Goal: Transaction & Acquisition: Purchase product/service

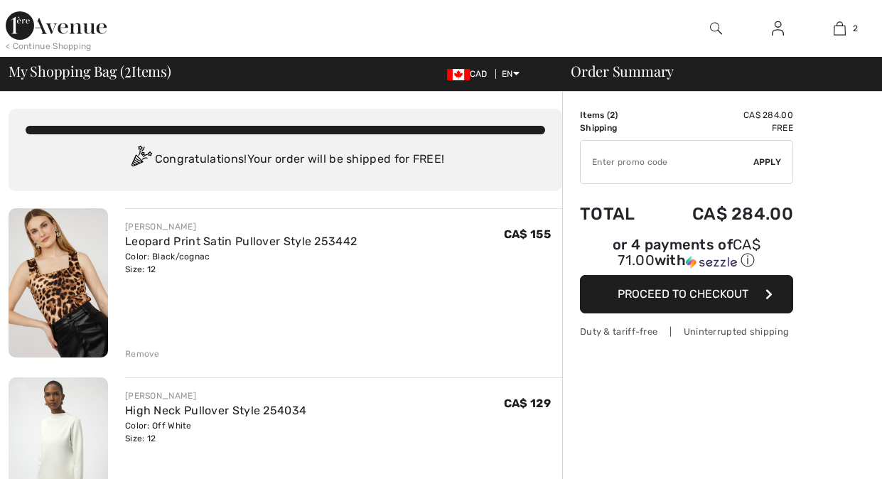
click at [635, 173] on input "TEXT" at bounding box center [667, 162] width 173 height 43
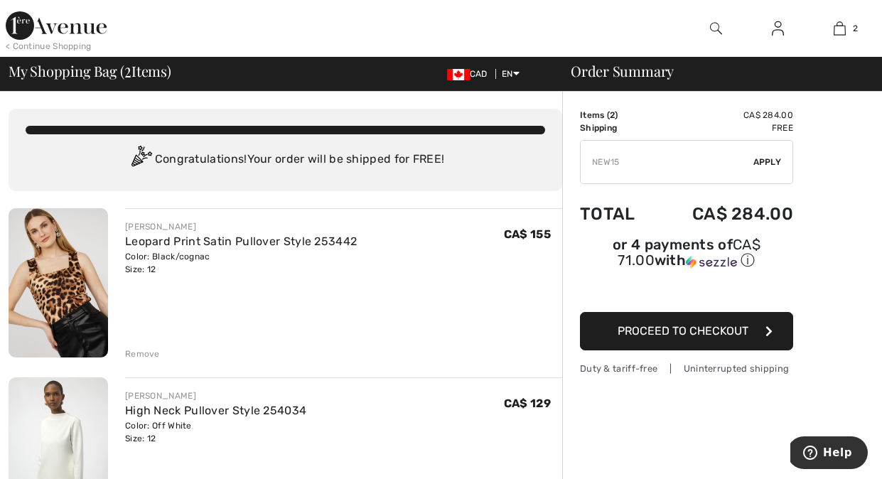
type input "NEW15"
click at [772, 166] on span "Apply" at bounding box center [768, 162] width 28 height 13
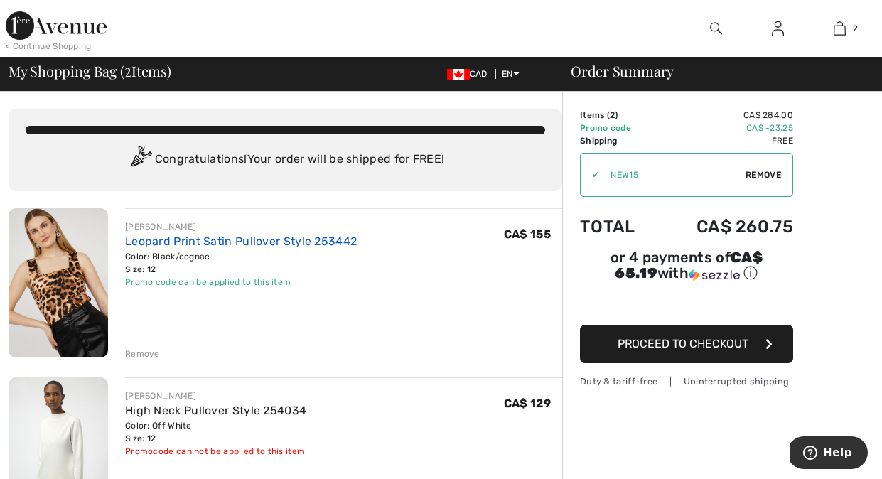
click at [219, 242] on link "Leopard Print Satin Pullover Style 253442" at bounding box center [241, 242] width 232 height 14
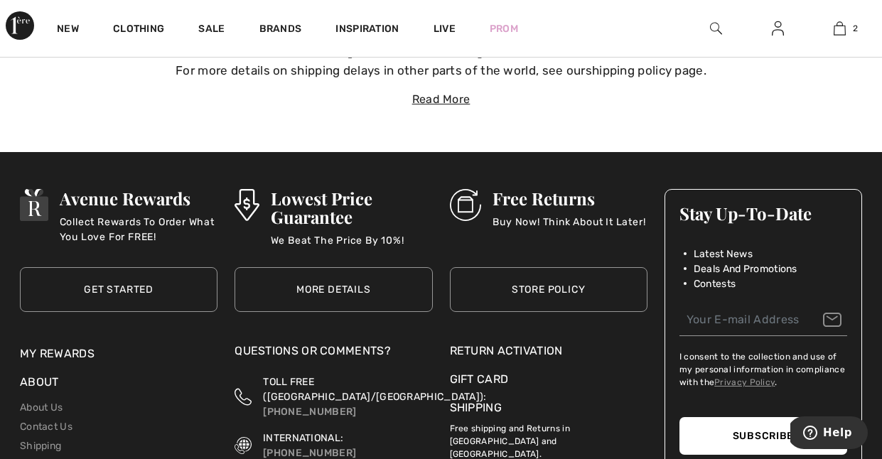
scroll to position [4499, 0]
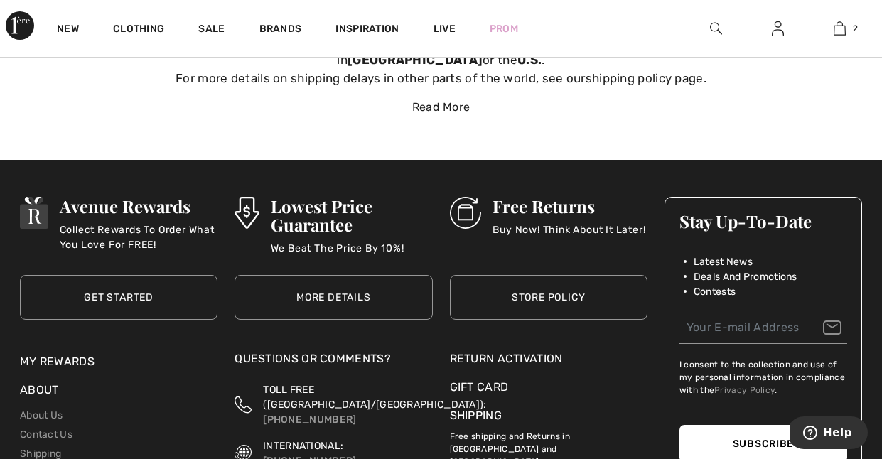
click at [547, 284] on link "Store Policy" at bounding box center [549, 297] width 198 height 45
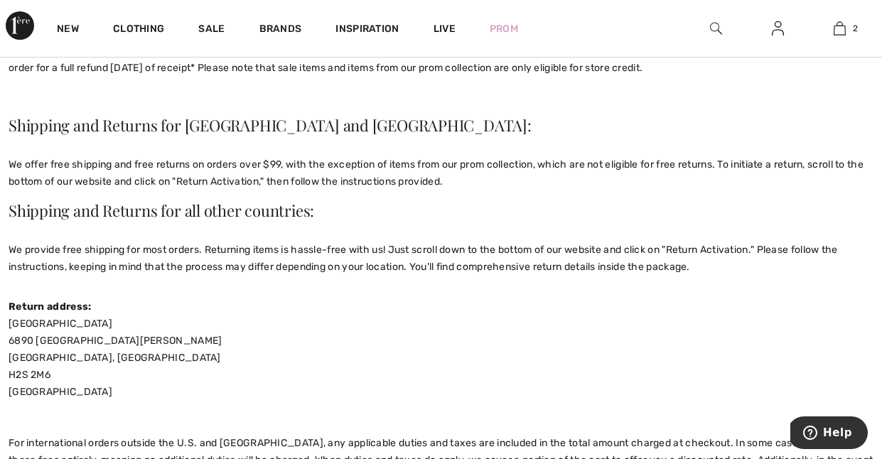
scroll to position [240, 0]
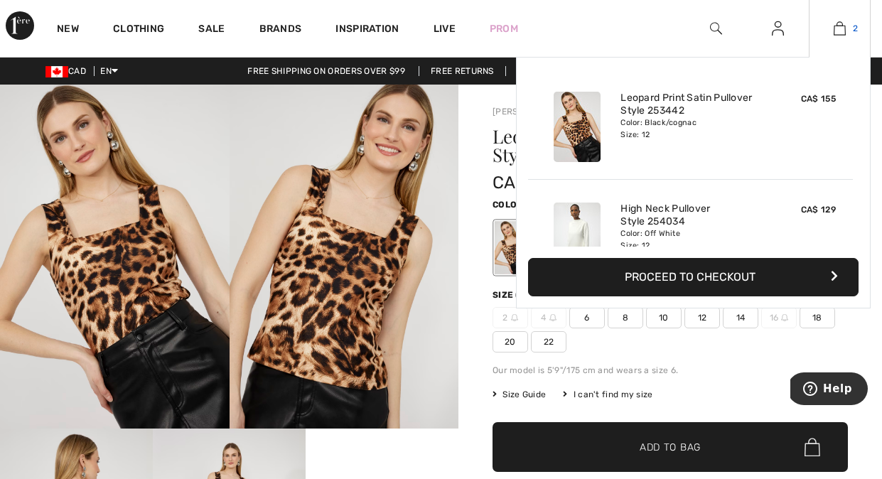
click at [840, 20] on img at bounding box center [840, 28] width 12 height 17
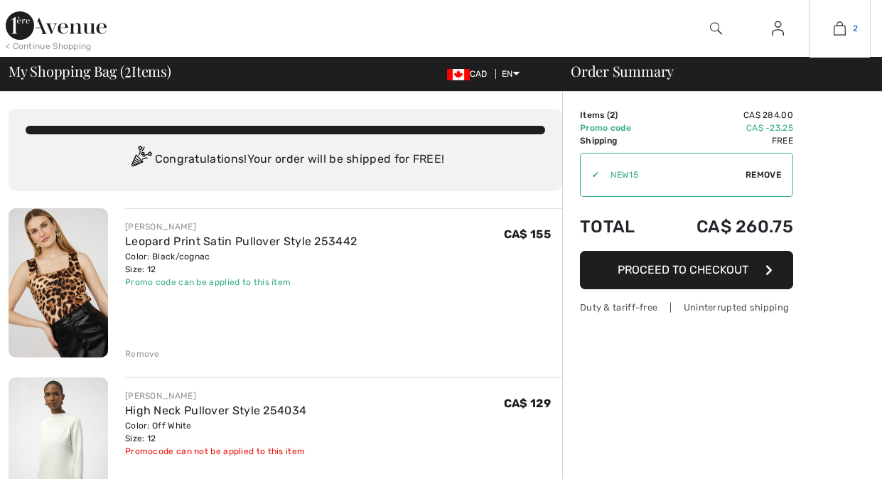
checkbox input "true"
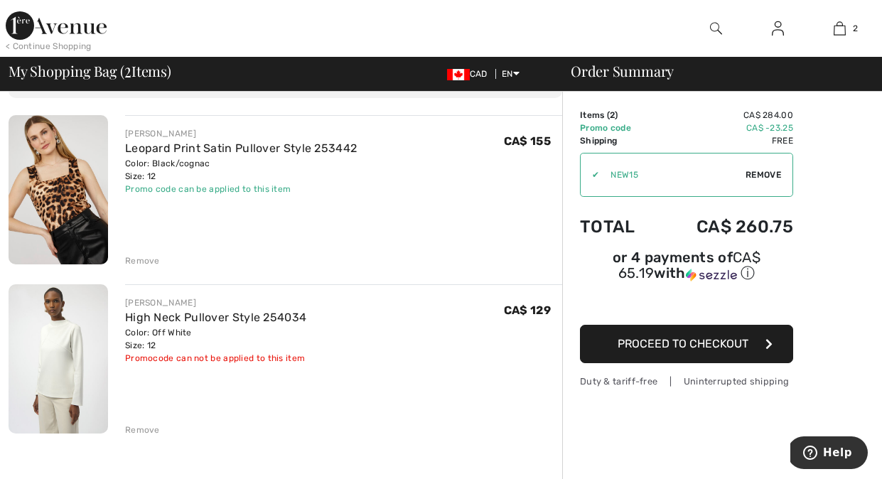
scroll to position [94, 0]
click at [55, 348] on img at bounding box center [59, 358] width 100 height 149
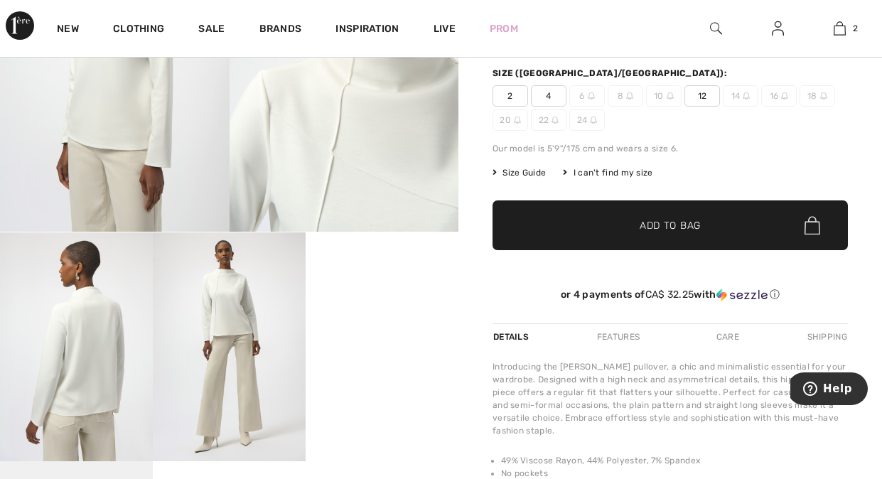
scroll to position [200, 0]
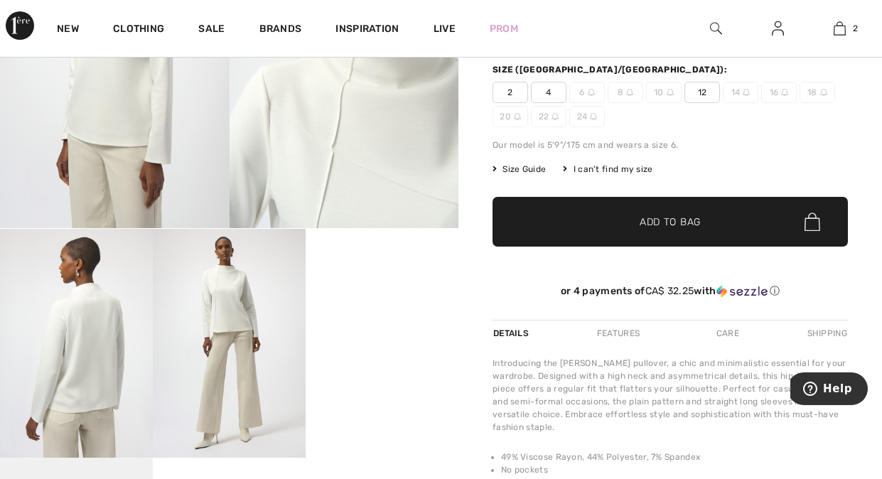
click at [88, 360] on img at bounding box center [76, 343] width 153 height 229
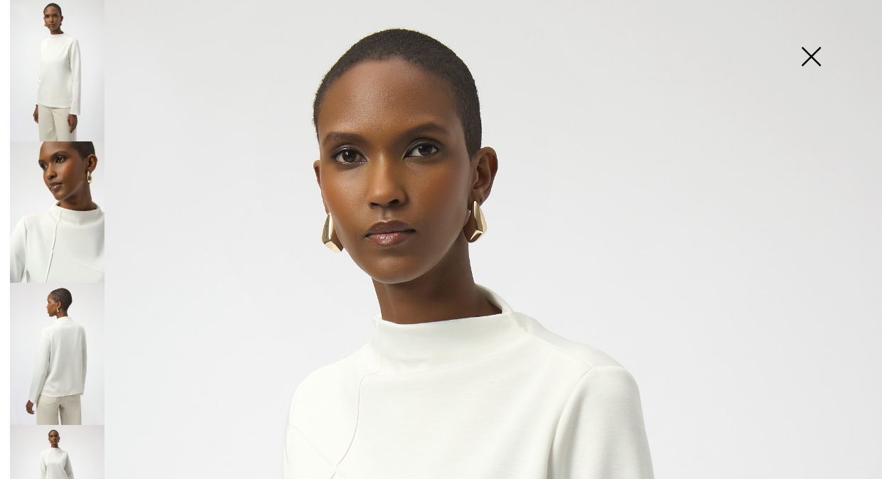
scroll to position [0, 0]
click at [817, 50] on img at bounding box center [811, 57] width 71 height 73
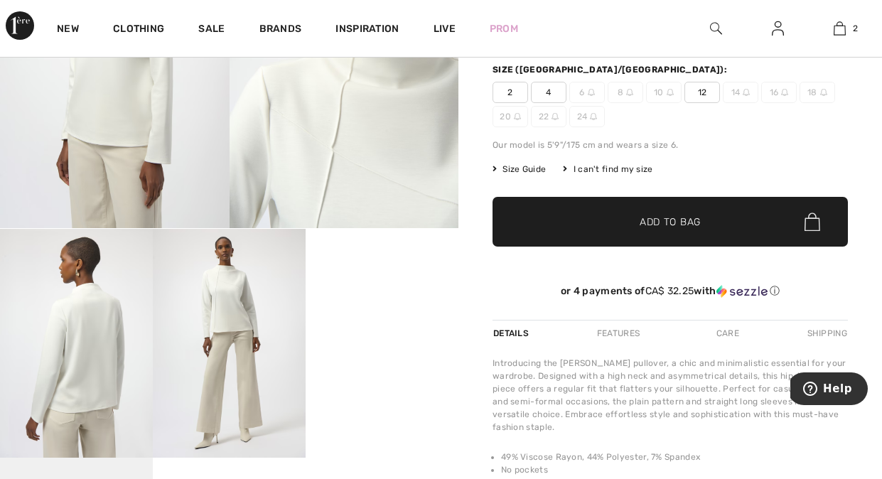
click at [377, 306] on video "Your browser does not support the video tag." at bounding box center [382, 267] width 153 height 77
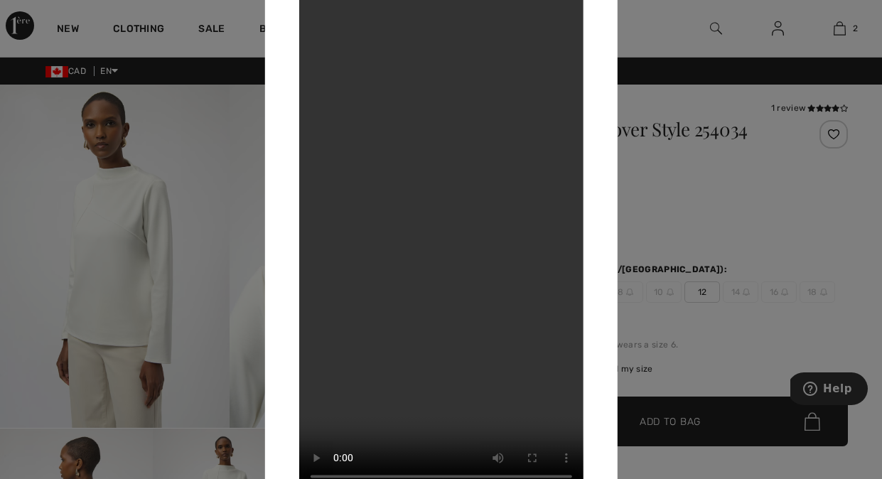
click at [191, 167] on div at bounding box center [441, 239] width 882 height 479
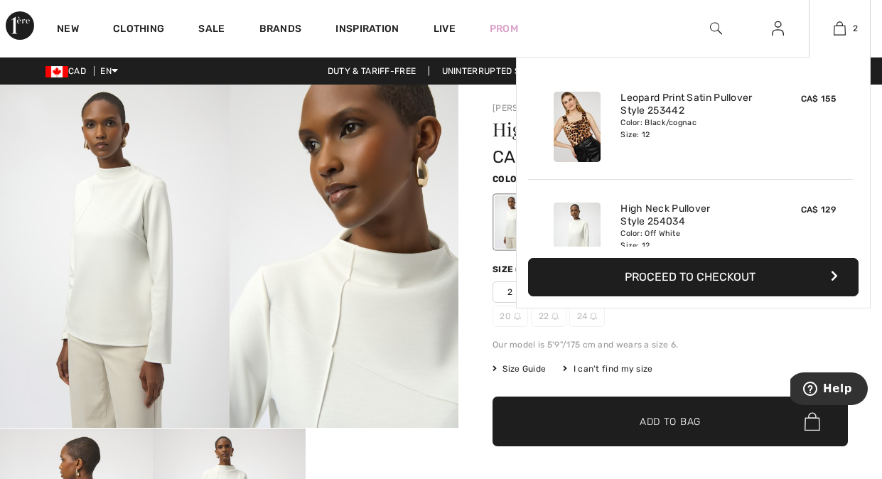
click at [701, 279] on button "Proceed to Checkout" at bounding box center [693, 277] width 331 height 38
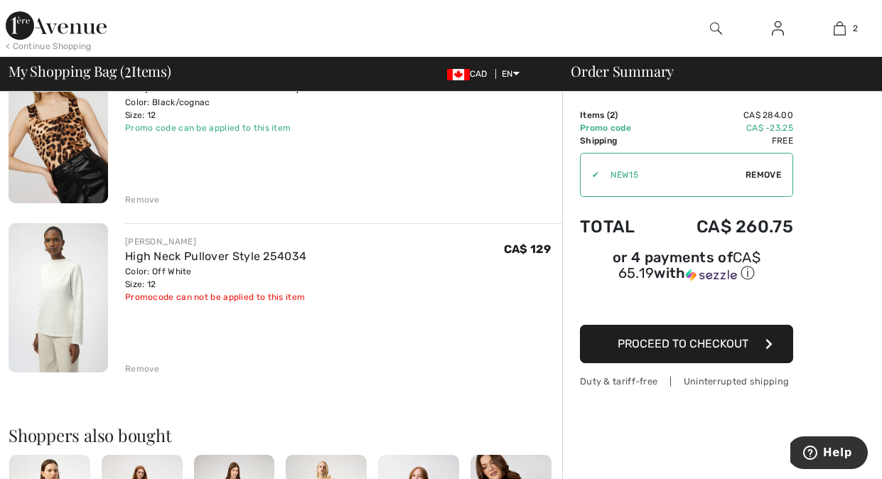
scroll to position [155, 0]
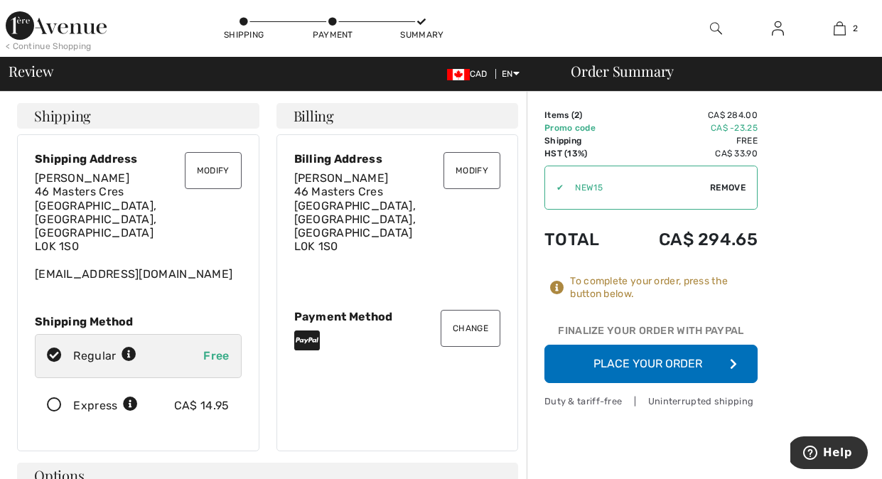
click at [658, 367] on button "Place Your Order" at bounding box center [651, 364] width 213 height 38
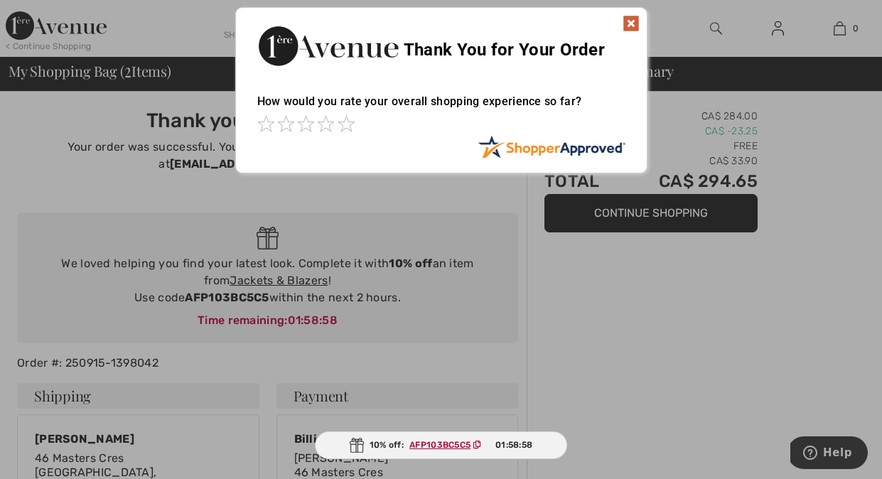
click at [630, 21] on img at bounding box center [631, 23] width 17 height 17
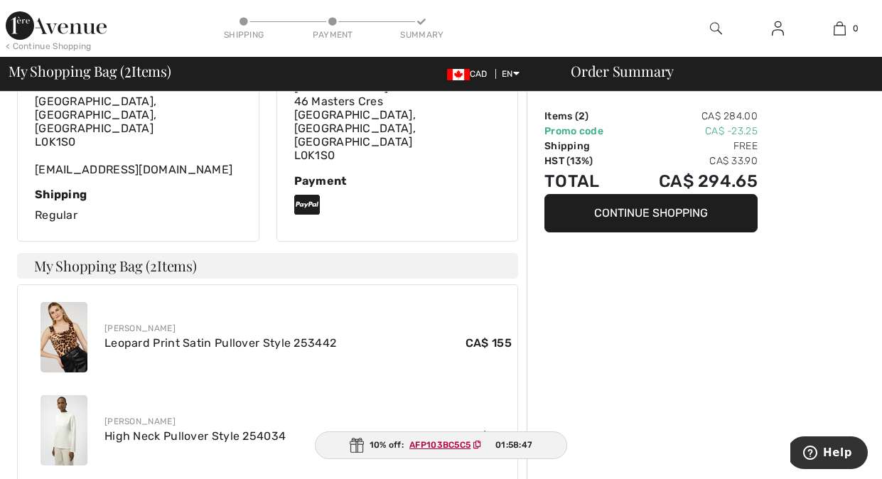
scroll to position [468, 0]
